Goal: Browse casually: Explore the website without a specific task or goal

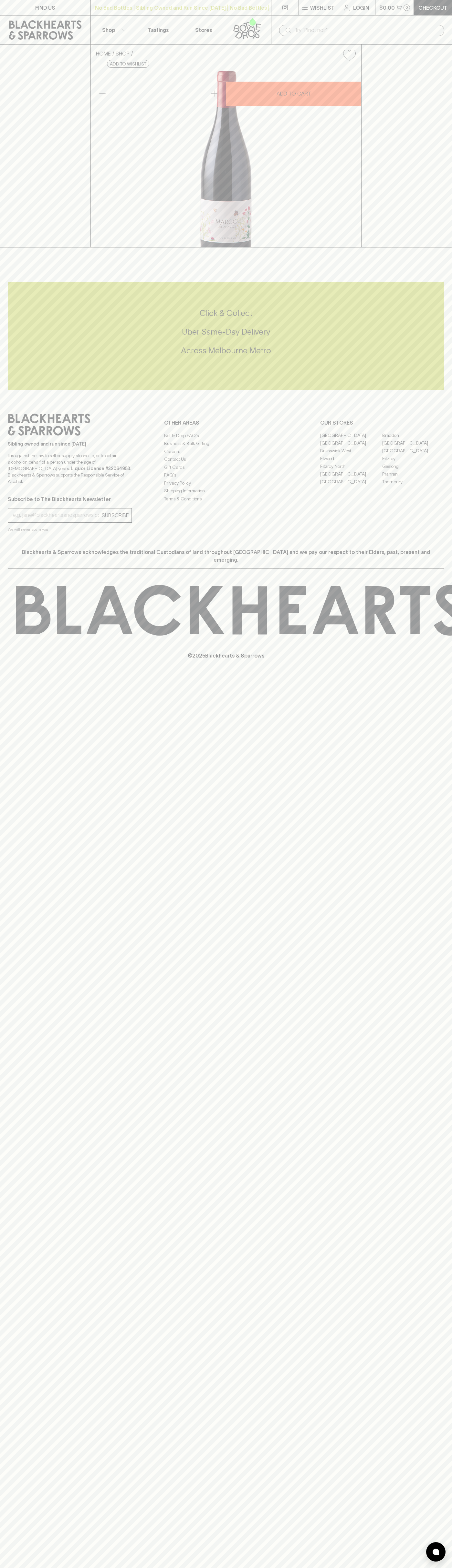
click at [198, 13] on div "| No Bad Bottles | Sibling Owned and Run Since [DATE] | No Bad Bottles | Siblin…" at bounding box center [180, 7] width 181 height 15
click at [143, 1567] on html "FIND US | No Bad Bottles | Sibling Owned and Run Since [DATE] | No Bad Bottles …" at bounding box center [226, 784] width 452 height 1568
click at [31, 533] on div "Subscribe to The Blackhearts Newsletter SUBSCRIBE We will never spam you" at bounding box center [70, 511] width 124 height 43
